Goal: Check status: Check status

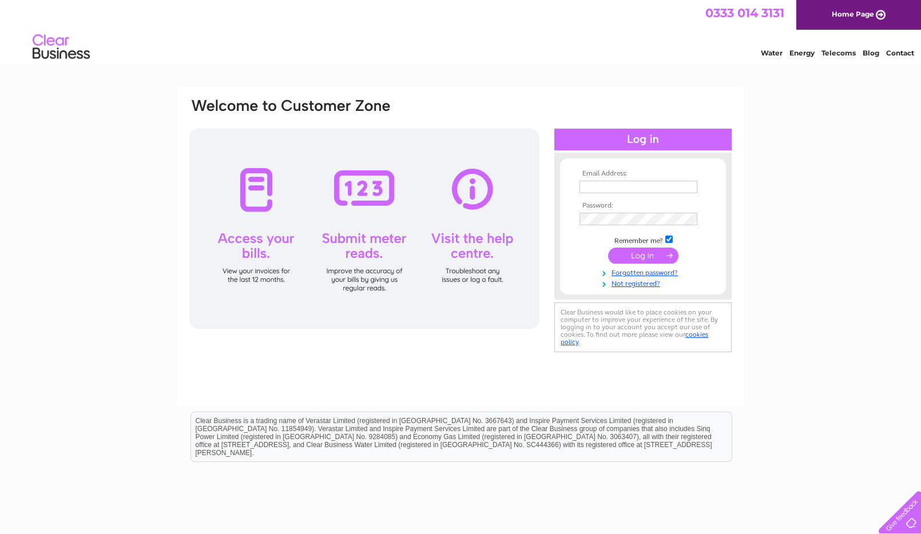
click at [593, 188] on input "text" at bounding box center [639, 187] width 118 height 13
type input "spectrum.acc@outlook.com"
click at [626, 253] on input "submit" at bounding box center [643, 257] width 70 height 16
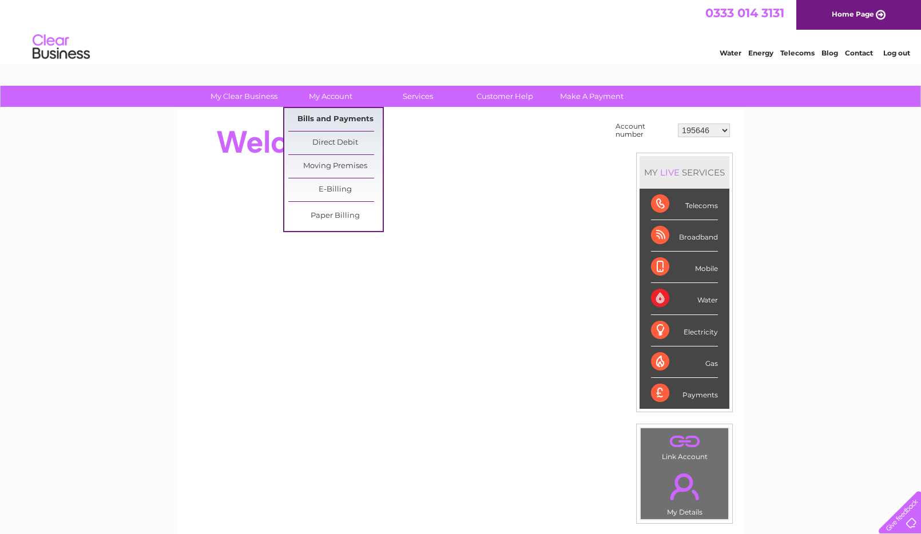
click at [339, 119] on link "Bills and Payments" at bounding box center [335, 119] width 94 height 23
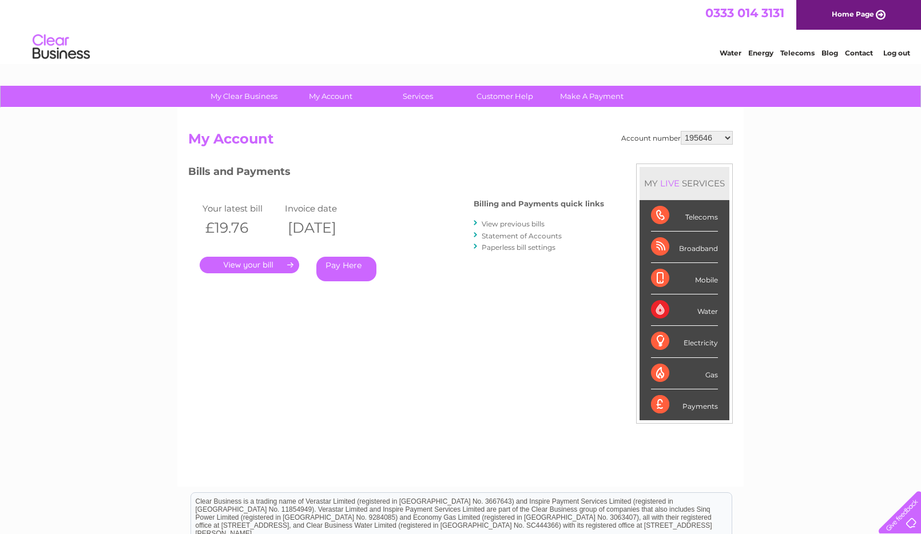
click at [725, 135] on select "195646 30267896" at bounding box center [707, 138] width 52 height 14
select select "30267896"
click at [681, 131] on select "195646 30267896" at bounding box center [707, 138] width 52 height 14
click at [800, 51] on link "Telecoms" at bounding box center [797, 53] width 34 height 9
